Goal: Find specific page/section: Find specific page/section

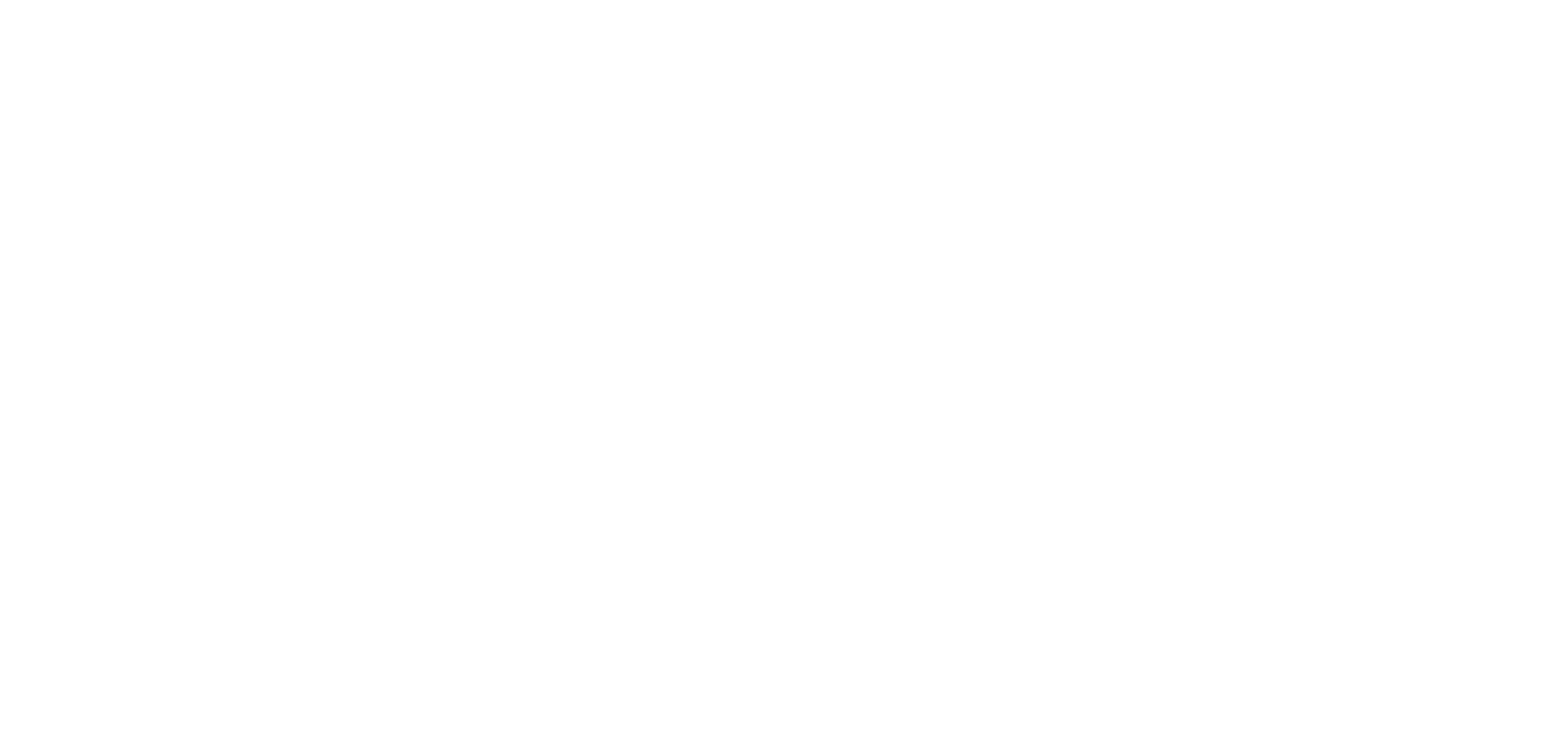
click at [783, 0] on html at bounding box center [784, 0] width 1568 height 0
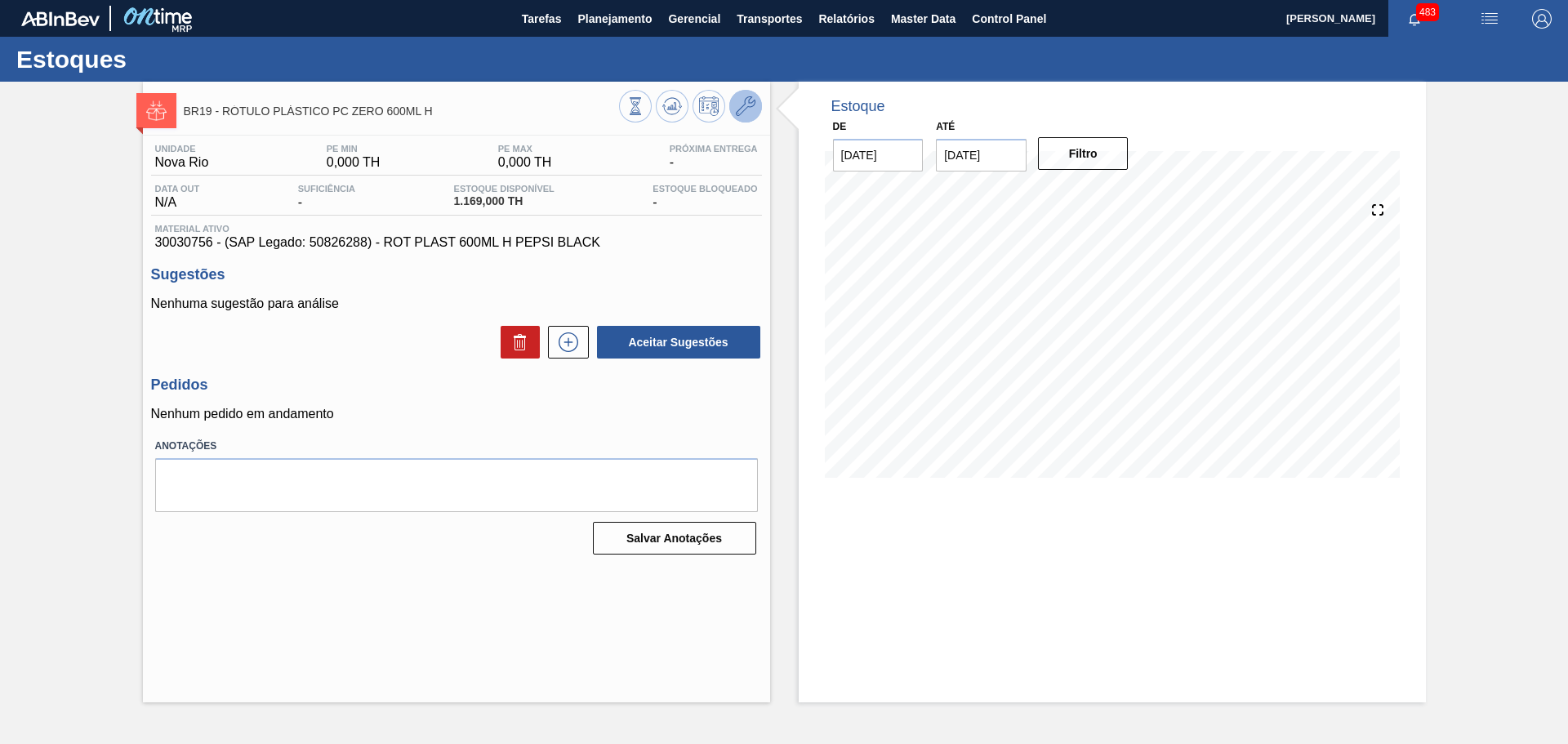
click at [757, 112] on button at bounding box center [746, 106] width 32 height 32
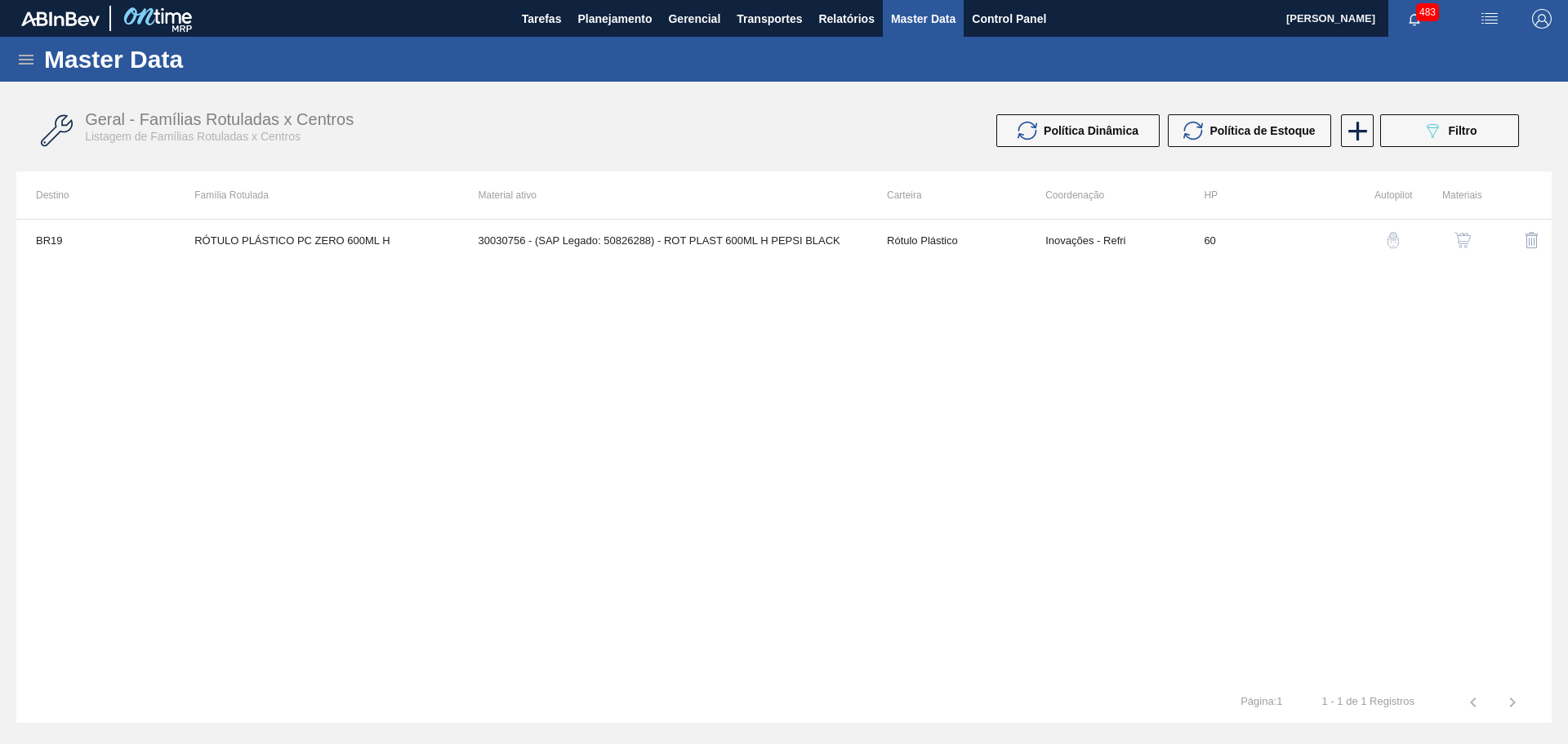
click at [1463, 235] on img "button" at bounding box center [1462, 239] width 16 height 16
click at [1006, 483] on div "BR19 RÓTULO PLÁSTICO PC ZERO 600ML H 30030756 - (SAP Legado: 50826288) - ROT PL…" at bounding box center [784, 450] width 1536 height 463
click at [1457, 128] on span "Filtro" at bounding box center [1463, 130] width 29 height 13
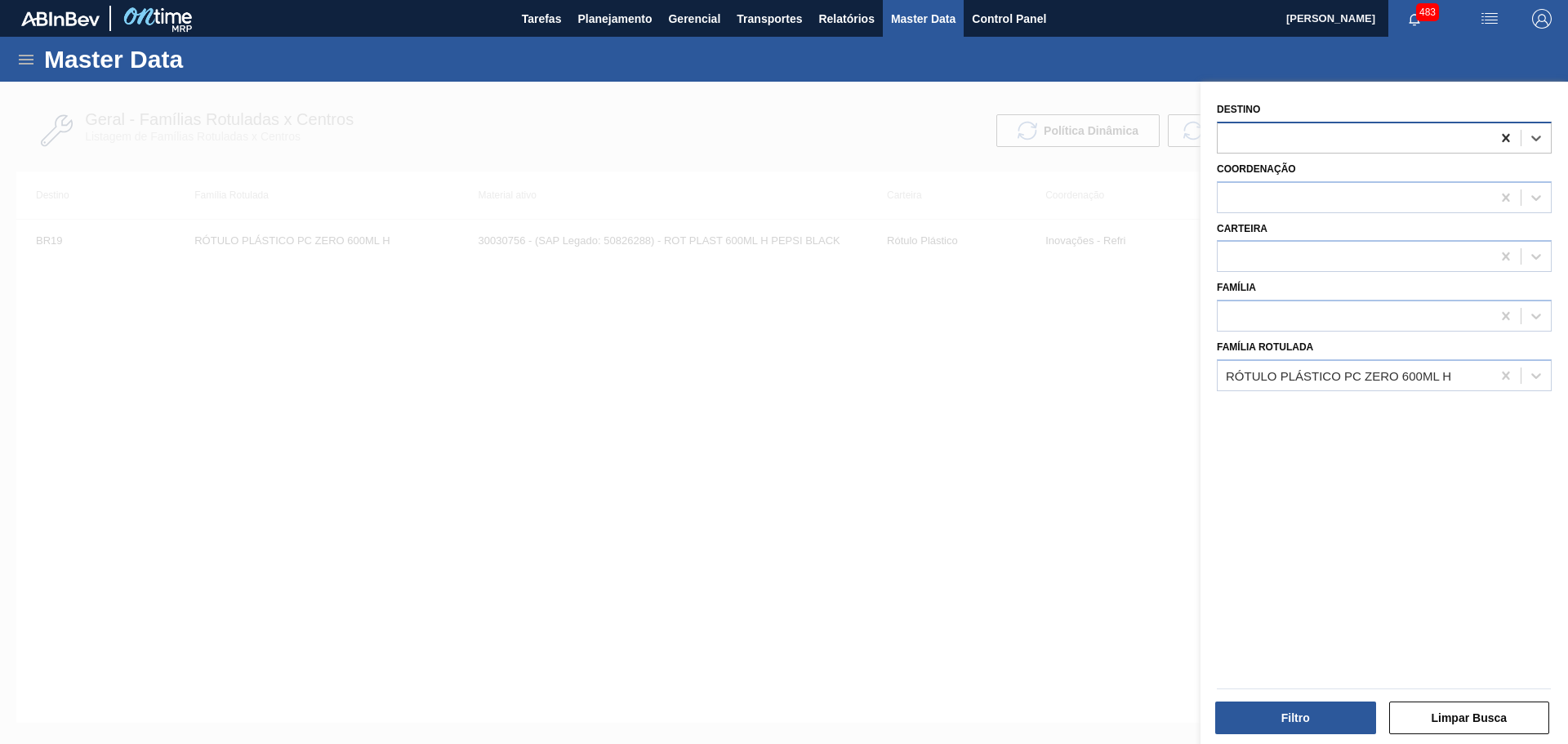
click at [1505, 133] on icon at bounding box center [1506, 137] width 16 height 16
click at [1317, 713] on button "Filtro" at bounding box center [1295, 718] width 161 height 32
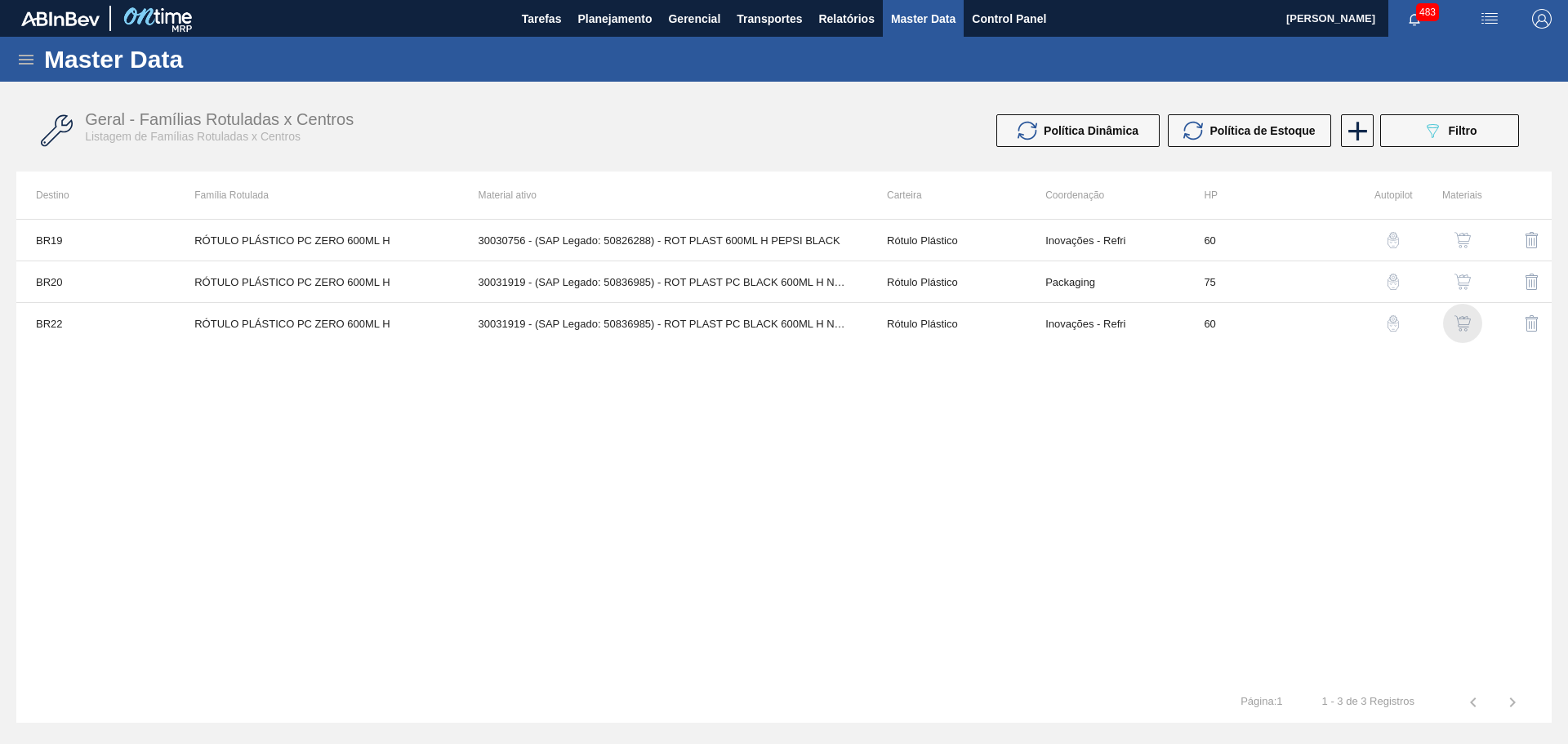
click at [1461, 325] on img "button" at bounding box center [1462, 323] width 16 height 16
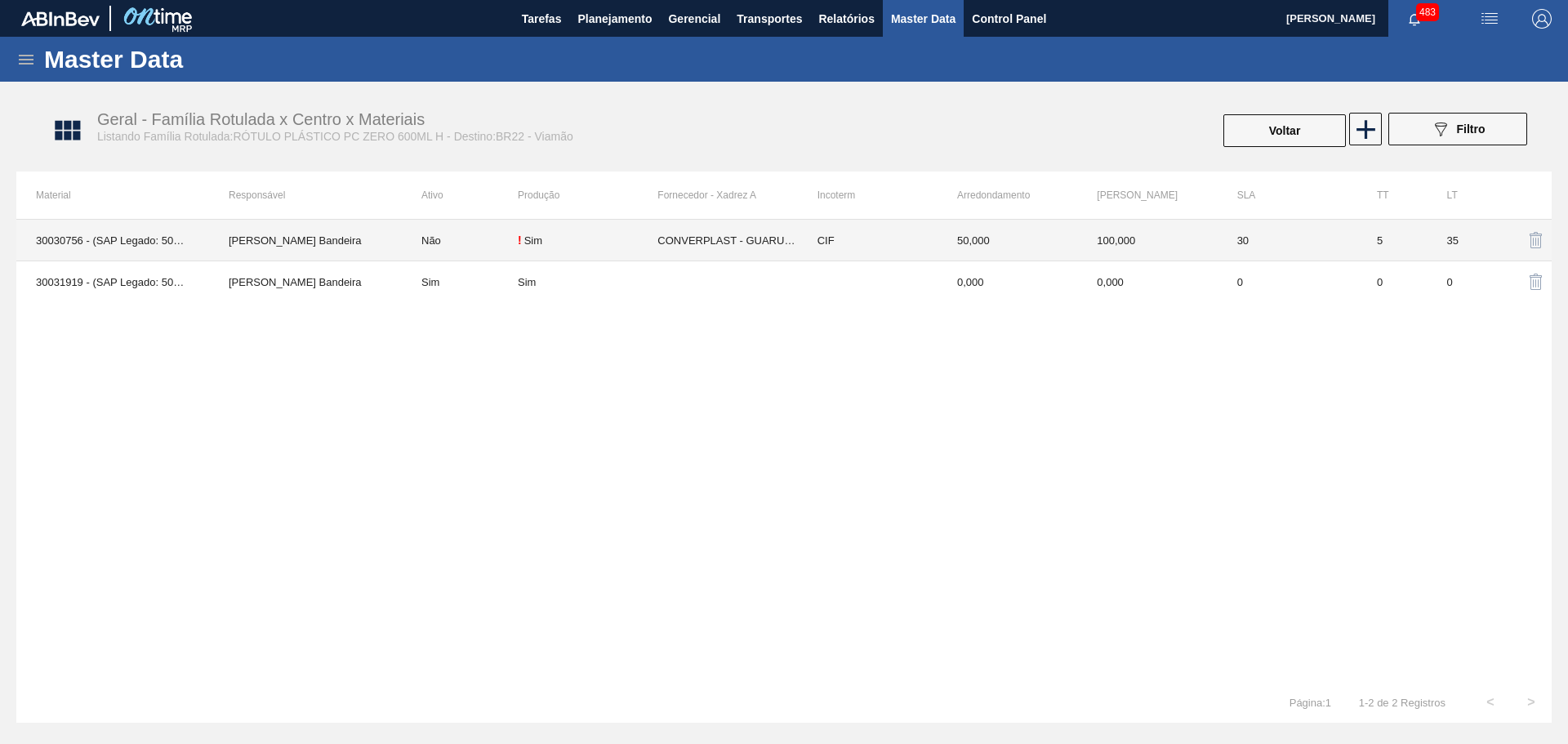
click at [128, 240] on td "30030756 - (SAP Legado: 50826288) - ROT PLAST 600ML H PEPSI BLACK" at bounding box center [112, 240] width 193 height 42
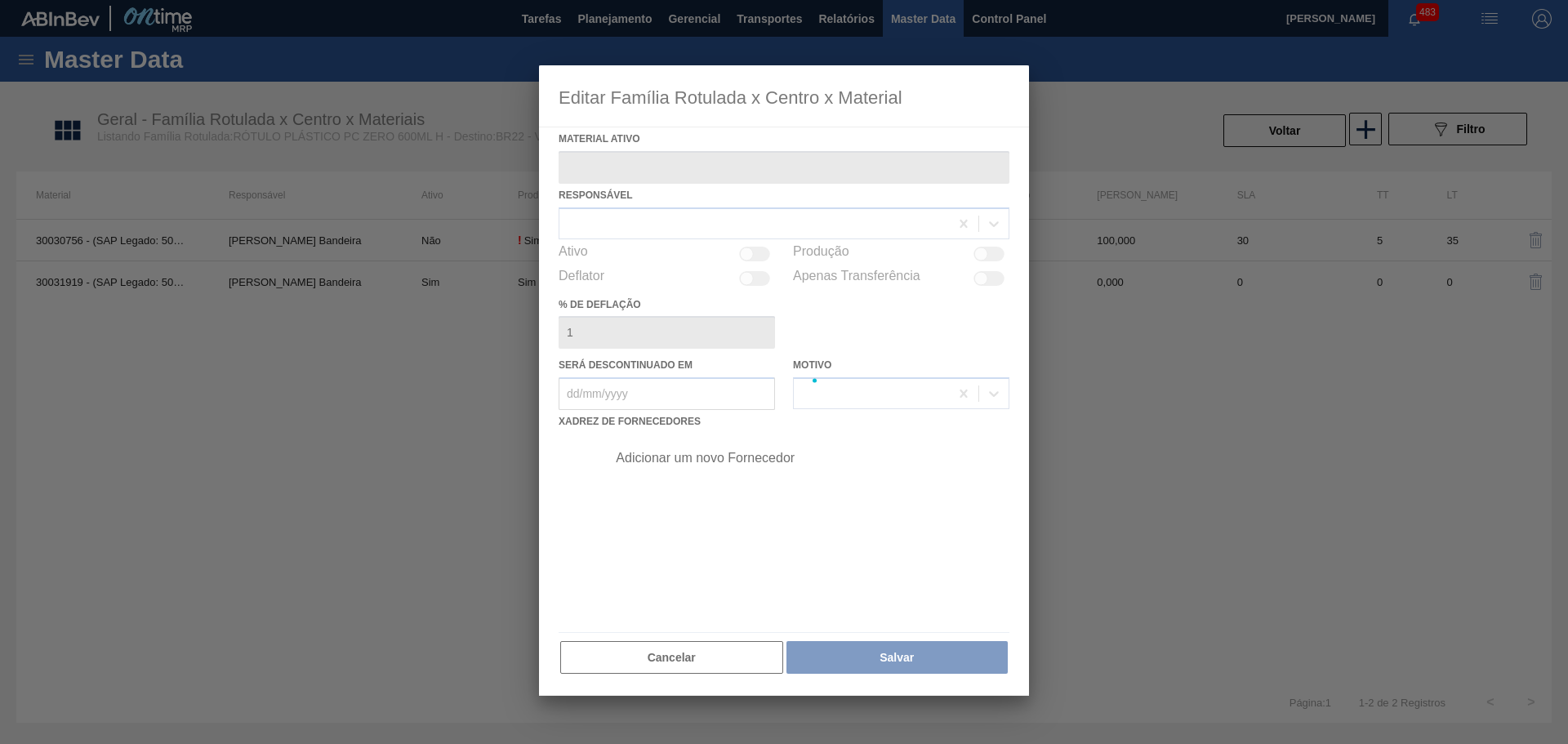
type ativo "30030756 - (SAP Legado: 50826288) - ROT PLAST 600ML H PEPSI BLACK"
checkbox input "true"
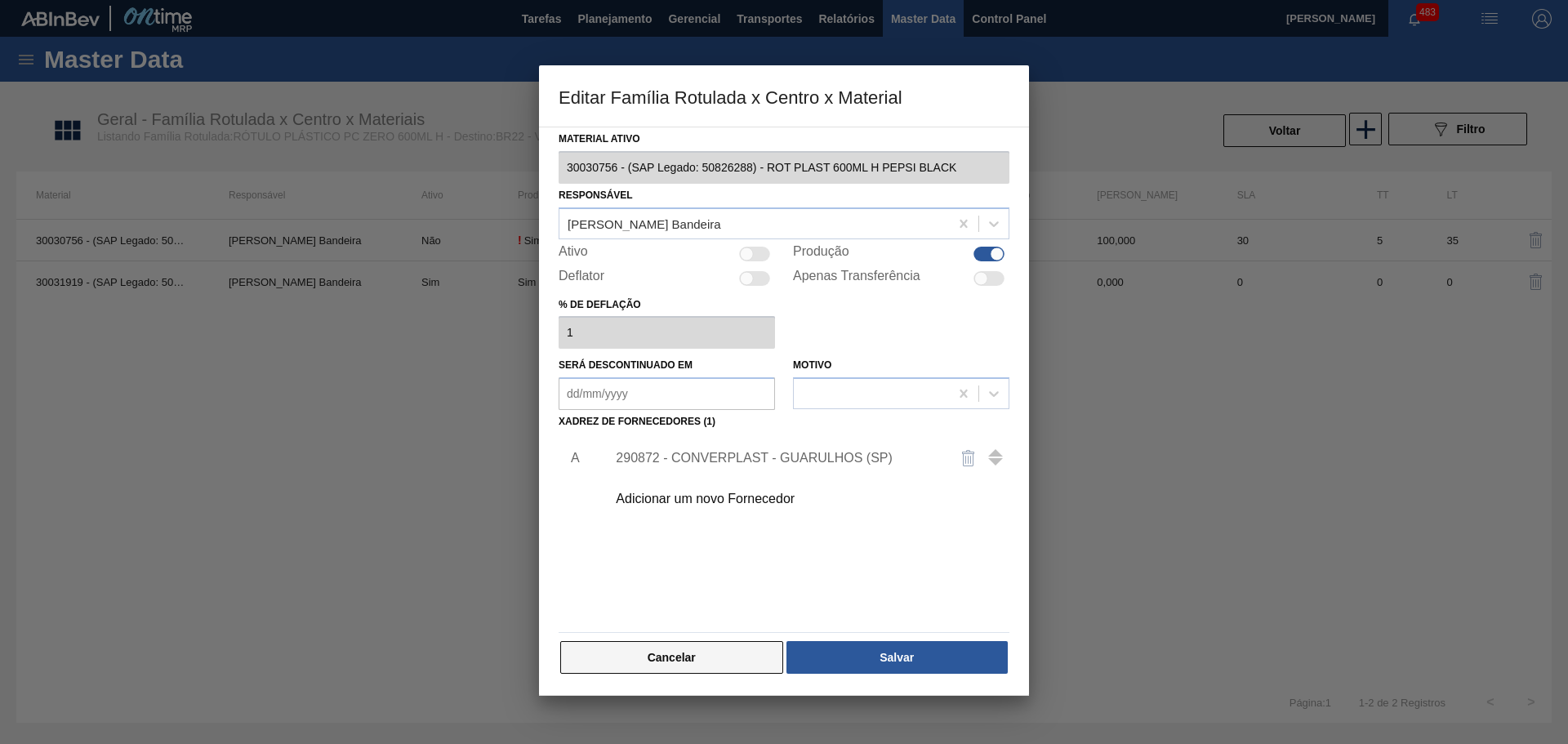
click at [601, 655] on button "Cancelar" at bounding box center [672, 657] width 223 height 32
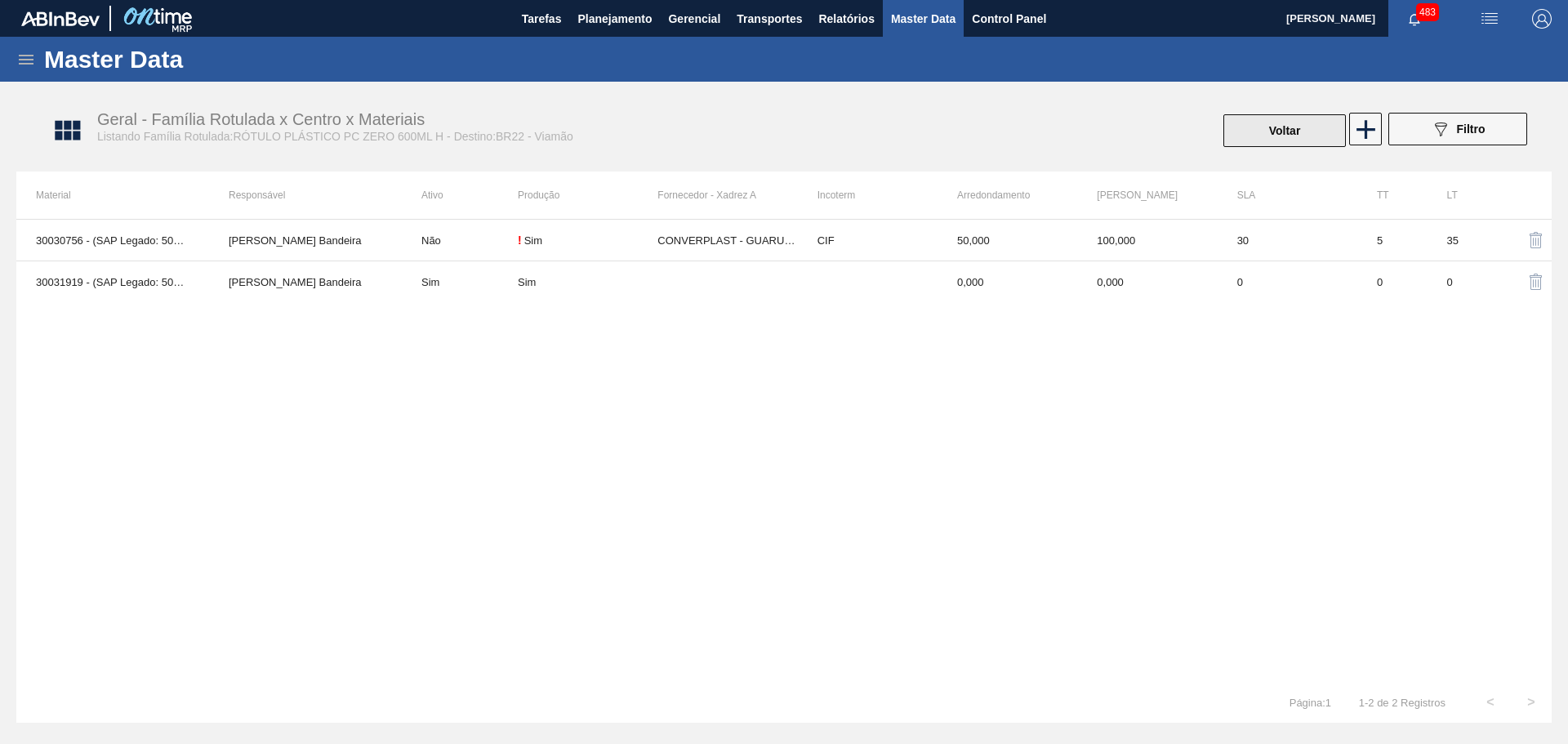
click at [1317, 128] on button "Voltar" at bounding box center [1285, 130] width 123 height 32
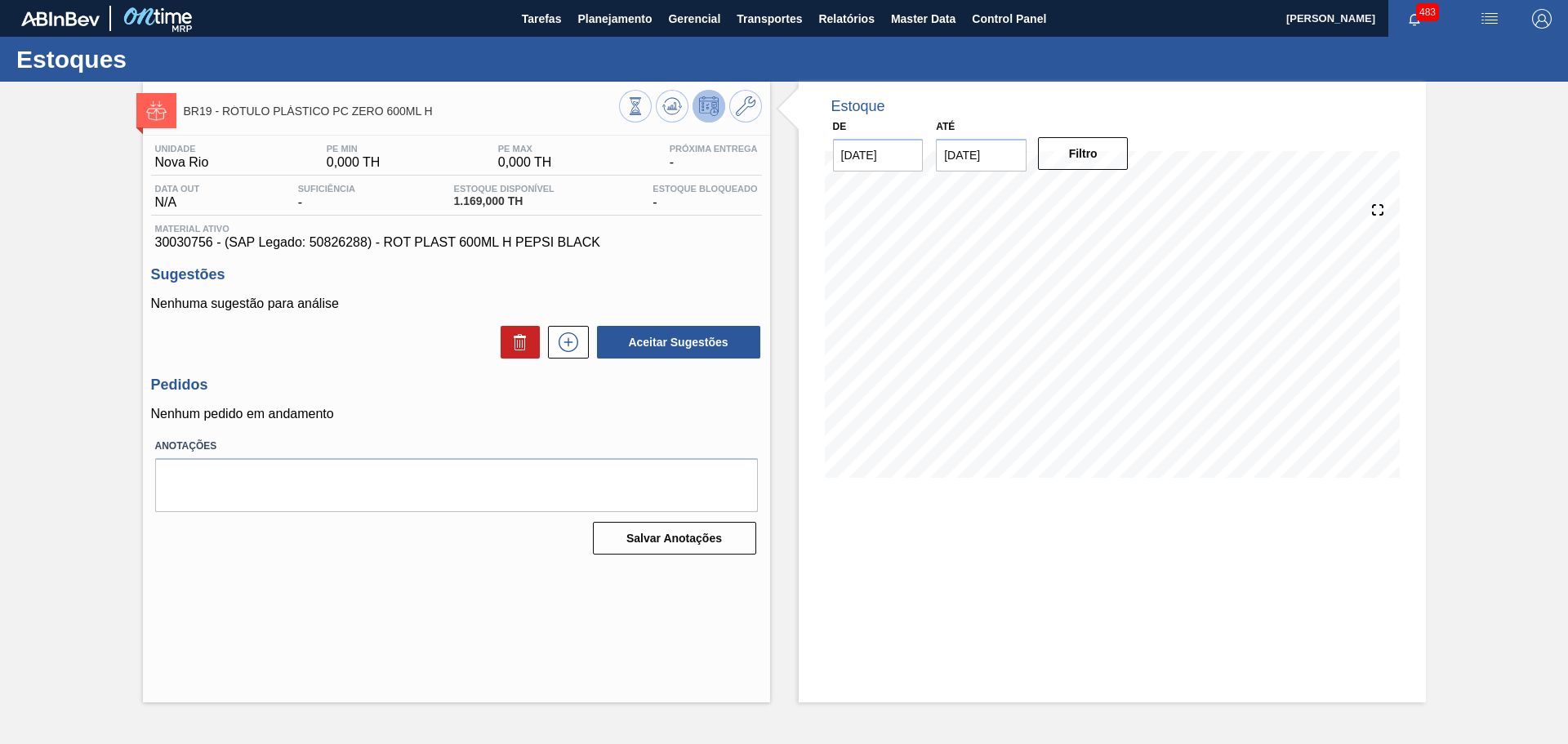
click at [701, 106] on icon at bounding box center [708, 106] width 20 height 20
click at [638, 108] on icon at bounding box center [635, 106] width 18 height 18
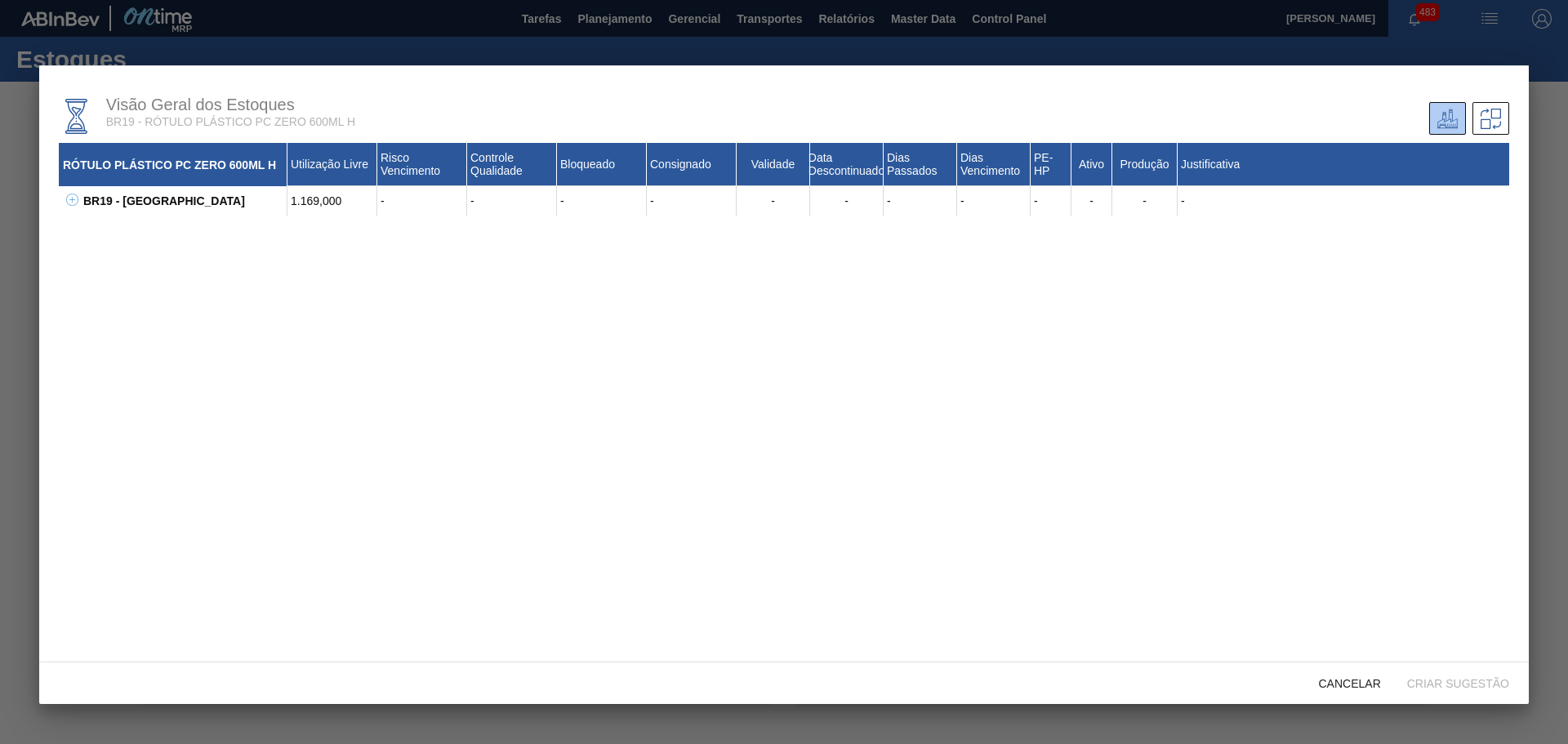
click at [72, 203] on icon at bounding box center [72, 199] width 12 height 12
click at [95, 228] on icon at bounding box center [93, 229] width 12 height 12
